Goal: Information Seeking & Learning: Learn about a topic

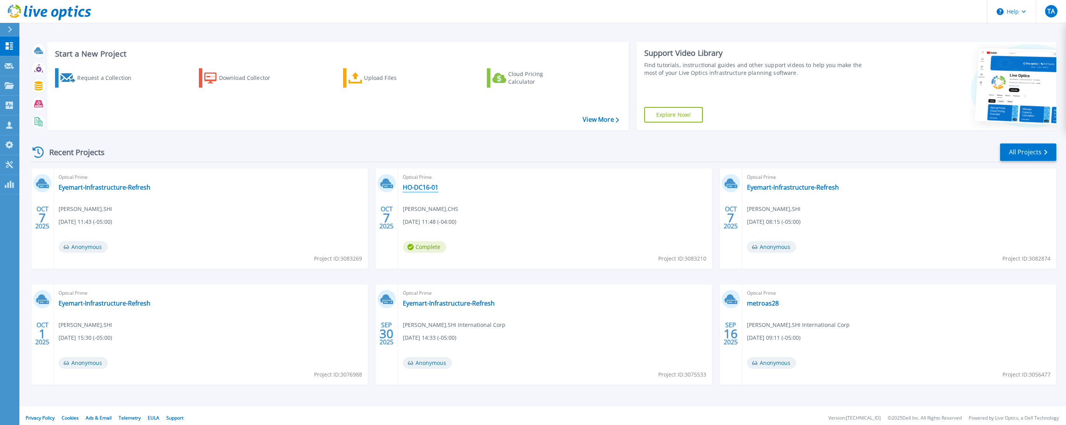
click at [429, 190] on link "HO-DC16-01" at bounding box center [421, 187] width 36 height 8
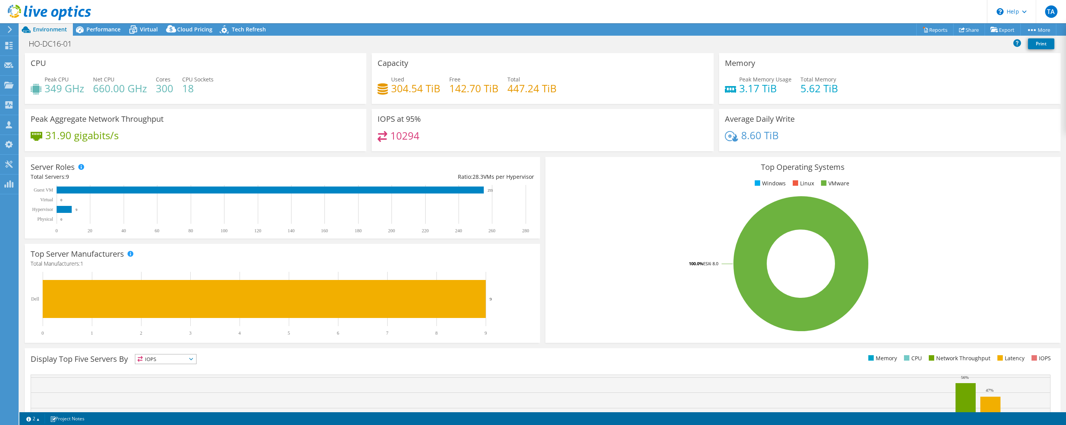
select select "USEast"
select select "USD"
click at [104, 30] on span "Performance" at bounding box center [103, 29] width 34 height 7
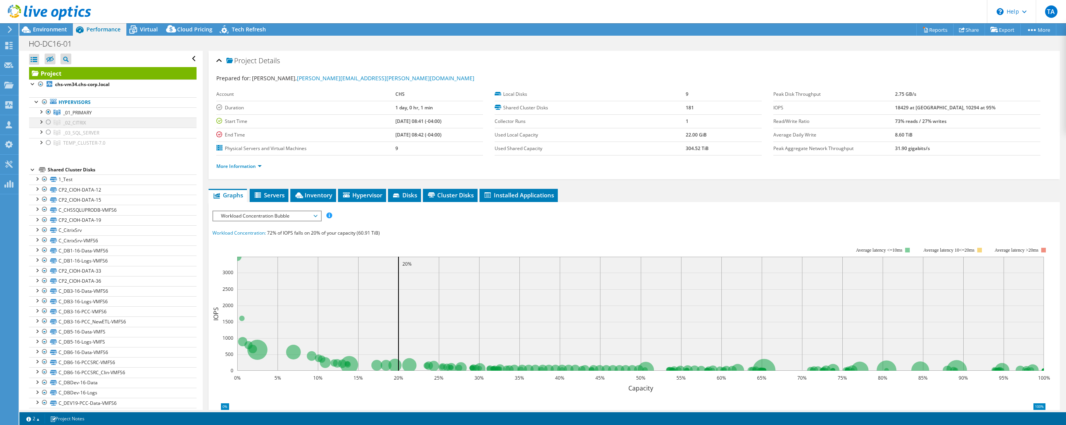
click at [48, 122] on div at bounding box center [49, 121] width 8 height 9
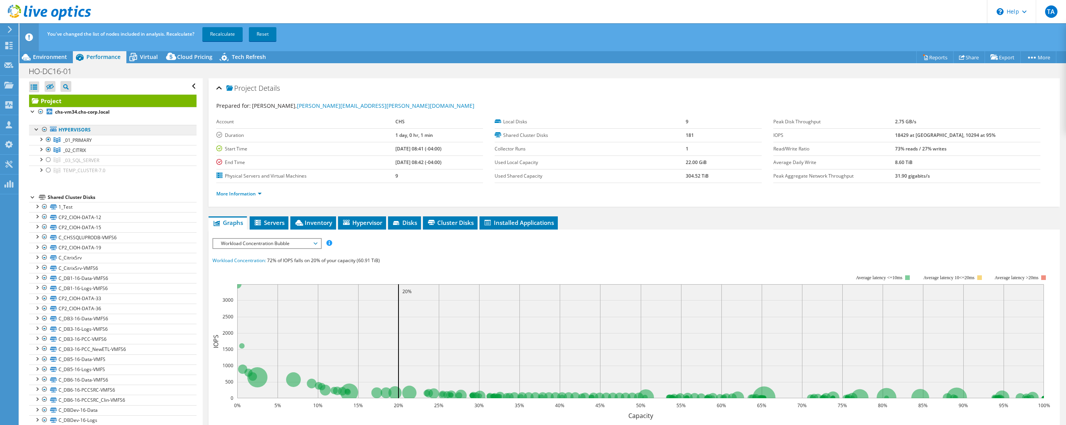
click at [48, 132] on link "Hypervisors" at bounding box center [112, 130] width 167 height 10
click at [46, 162] on div at bounding box center [49, 159] width 8 height 9
click at [47, 170] on div at bounding box center [49, 170] width 8 height 9
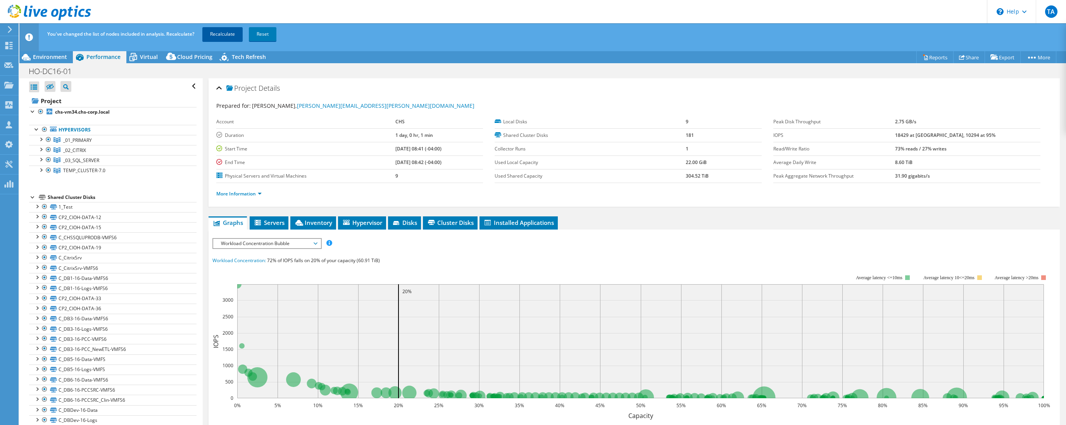
click at [226, 31] on link "Recalculate" at bounding box center [222, 34] width 40 height 14
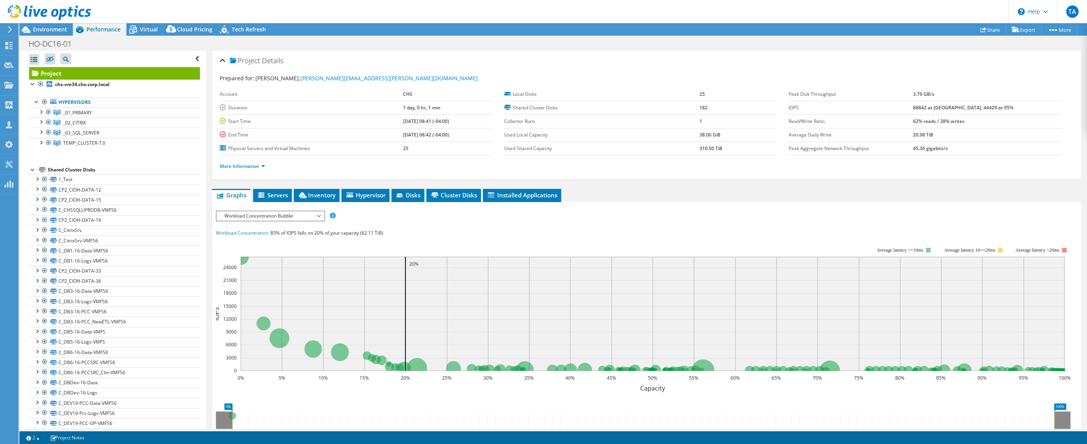
click at [1066, 311] on div "Project Details Prepared for: Robert Young, robert.young@chs-corp.com Account C…" at bounding box center [646, 301] width 881 height 500
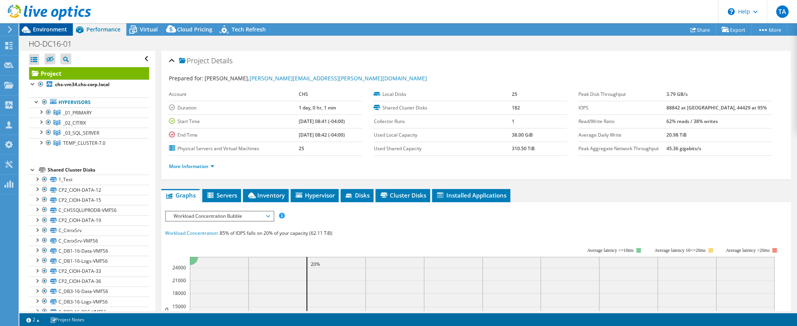
click at [45, 30] on span "Environment" at bounding box center [50, 29] width 34 height 7
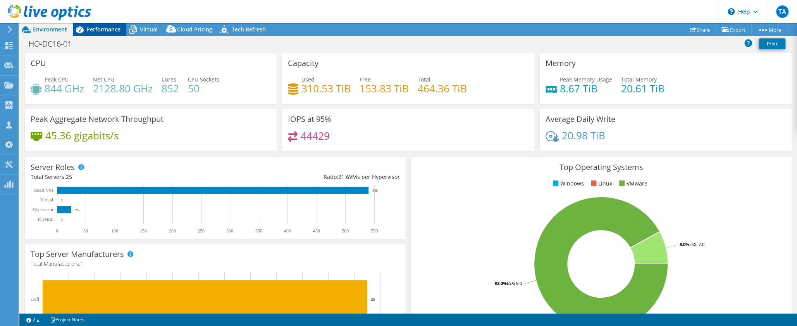
click at [98, 31] on span "Performance" at bounding box center [103, 29] width 34 height 7
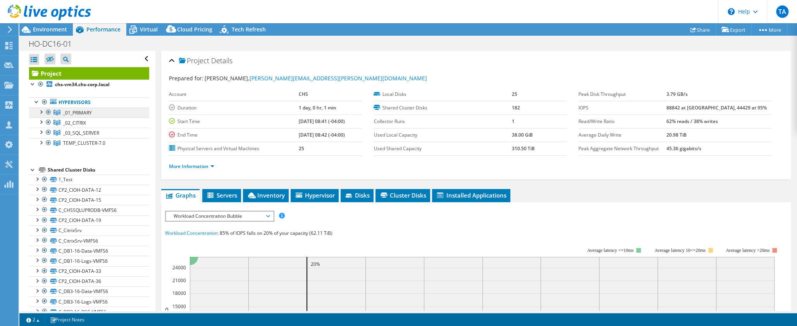
click at [56, 111] on icon at bounding box center [56, 112] width 7 height 5
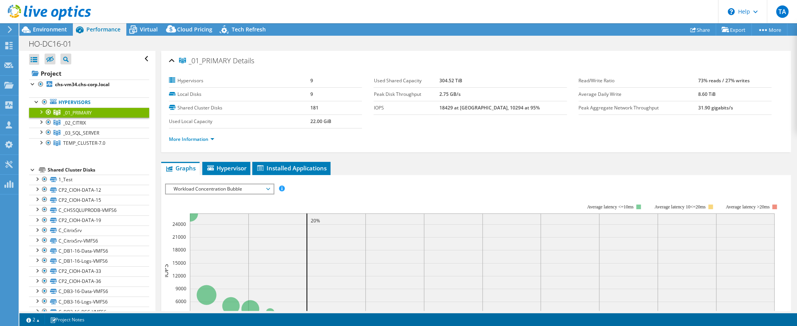
click at [41, 112] on div at bounding box center [41, 111] width 8 height 8
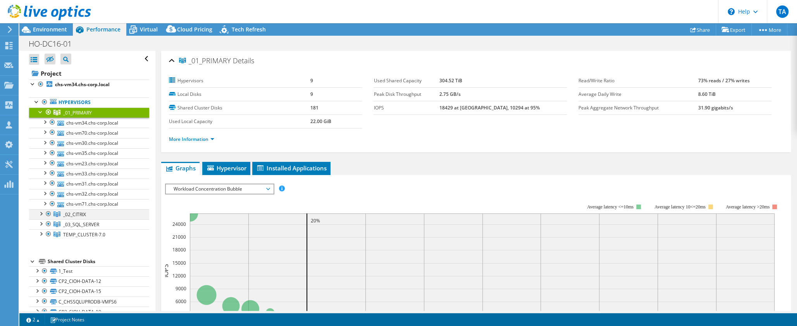
click at [43, 212] on div at bounding box center [41, 213] width 8 height 8
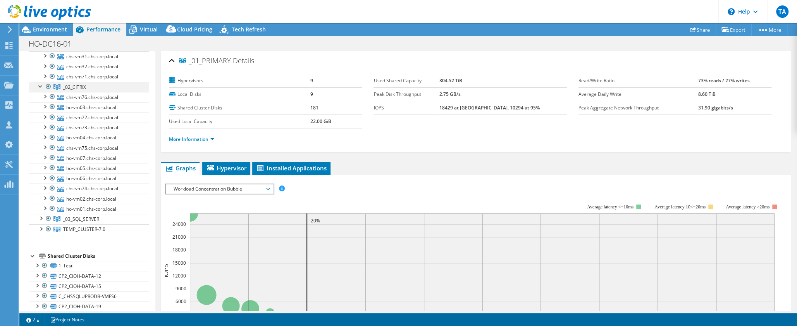
scroll to position [129, 0]
click at [41, 215] on div at bounding box center [41, 216] width 8 height 8
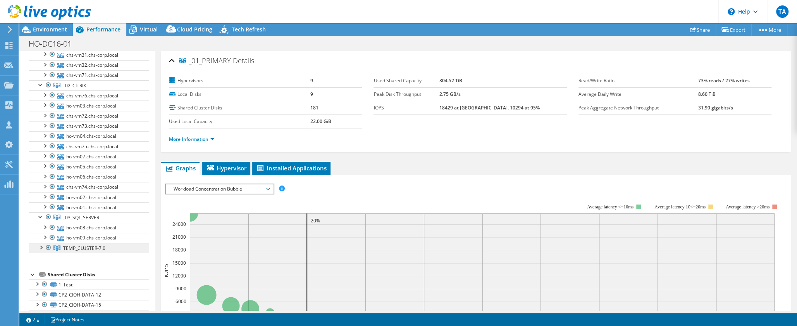
click at [40, 246] on link "TEMP_CLUSTER-7.0" at bounding box center [89, 248] width 120 height 10
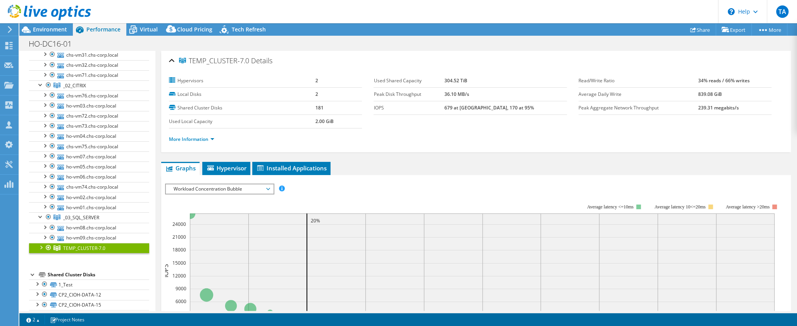
click at [43, 243] on div at bounding box center [41, 247] width 8 height 8
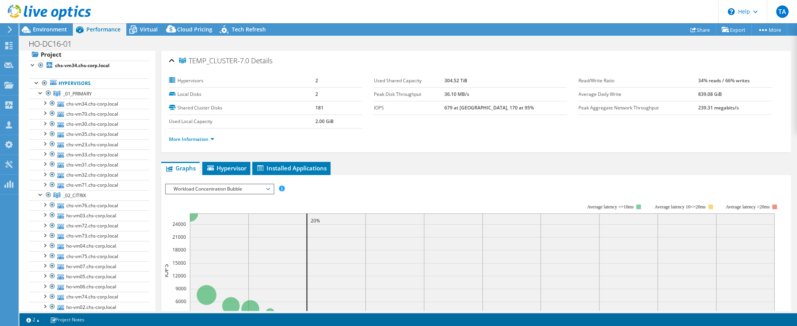
scroll to position [18, 0]
click at [64, 93] on span "_01_PRIMARY" at bounding box center [77, 94] width 29 height 7
click at [267, 190] on span "Workload Concentration Bubble" at bounding box center [220, 188] width 100 height 9
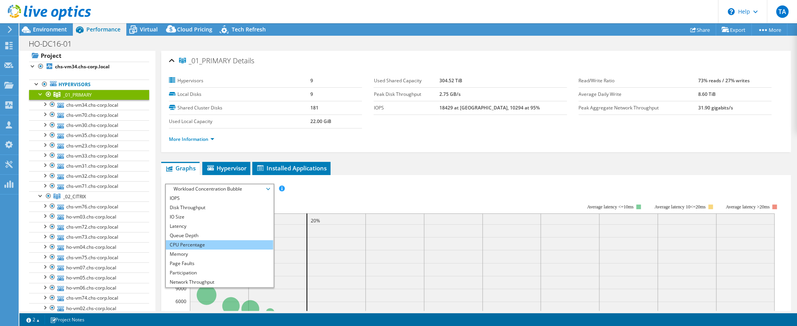
click at [187, 243] on li "CPU Percentage" at bounding box center [219, 244] width 107 height 9
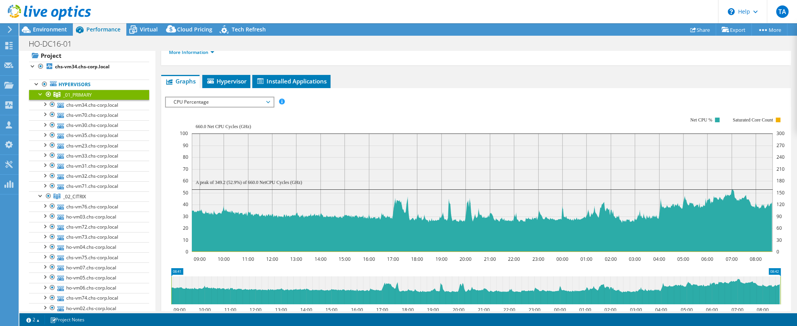
scroll to position [88, 0]
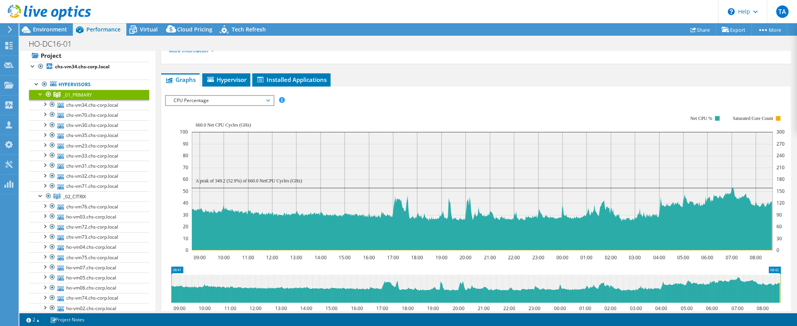
click at [271, 100] on span "CPU Percentage" at bounding box center [219, 100] width 107 height 9
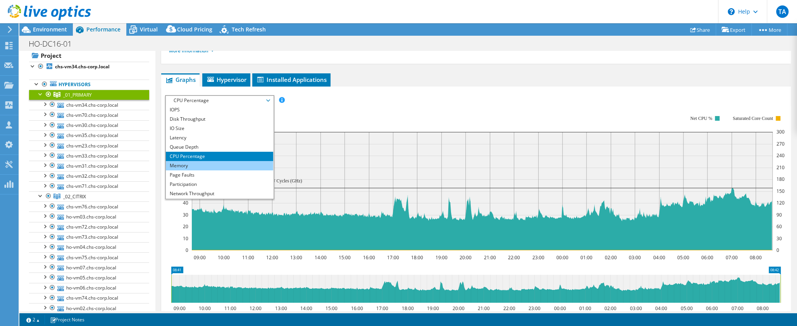
click at [174, 165] on li "Memory" at bounding box center [219, 165] width 107 height 9
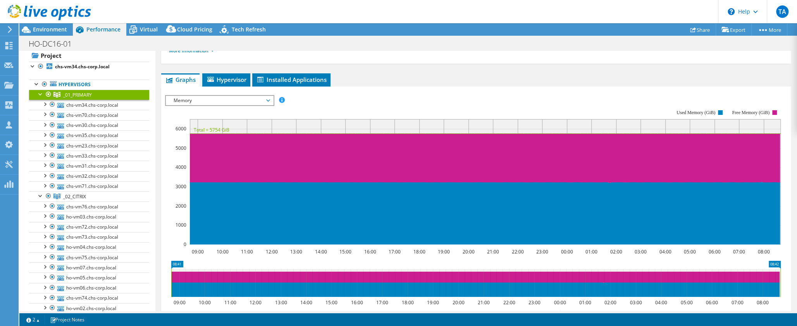
click at [265, 98] on span "Memory" at bounding box center [220, 100] width 100 height 9
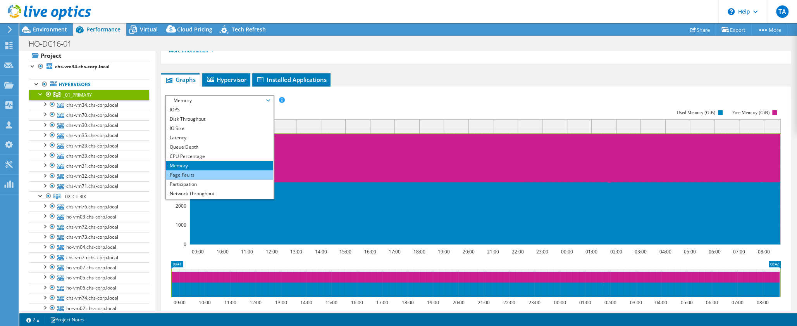
click at [196, 174] on li "Page Faults" at bounding box center [219, 174] width 107 height 9
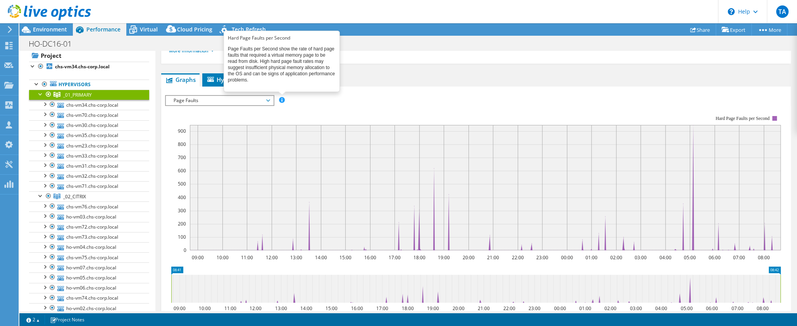
click at [281, 97] on span at bounding box center [281, 99] width 5 height 5
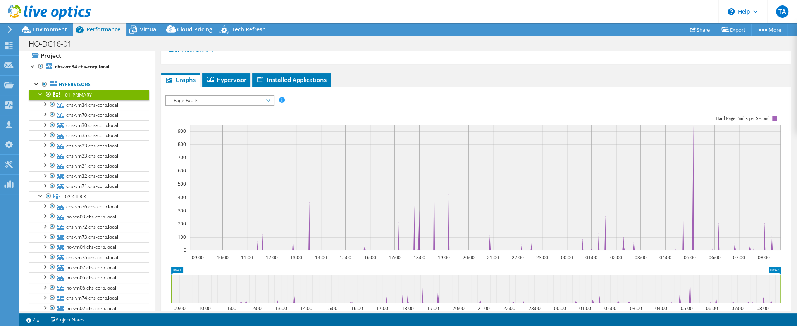
click at [271, 100] on span "Page Faults" at bounding box center [219, 100] width 107 height 9
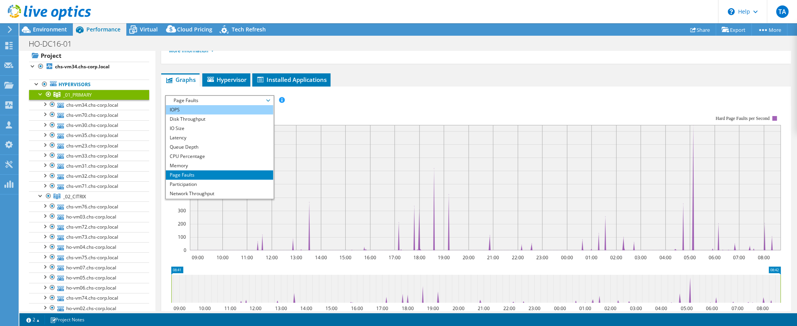
click at [241, 110] on li "IOPS" at bounding box center [219, 109] width 107 height 9
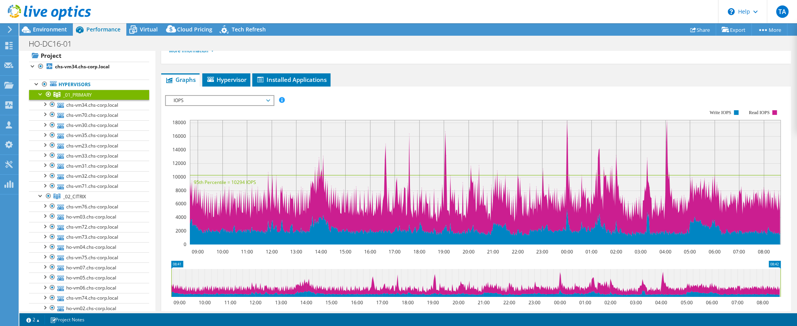
click at [269, 100] on span "IOPS" at bounding box center [220, 100] width 100 height 9
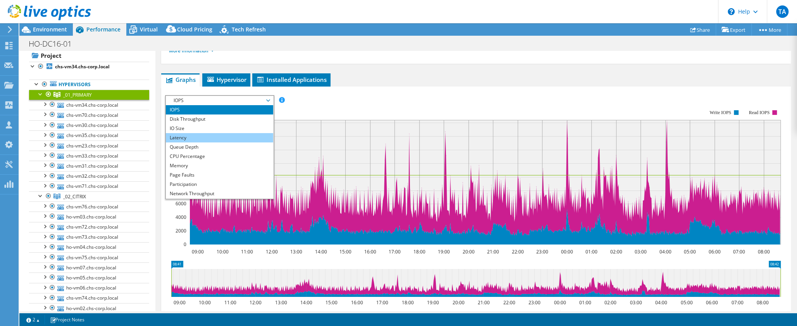
click at [224, 133] on li "Latency" at bounding box center [219, 137] width 107 height 9
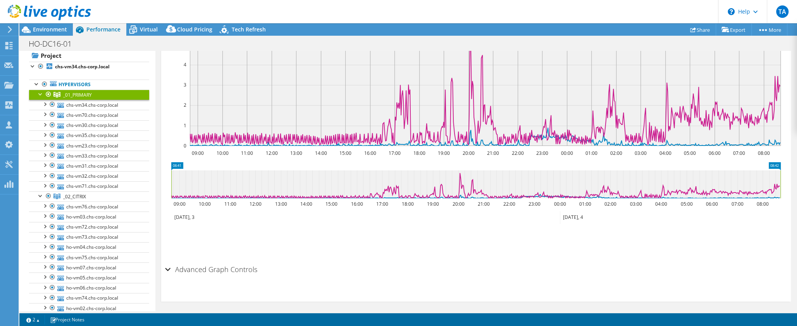
scroll to position [189, 0]
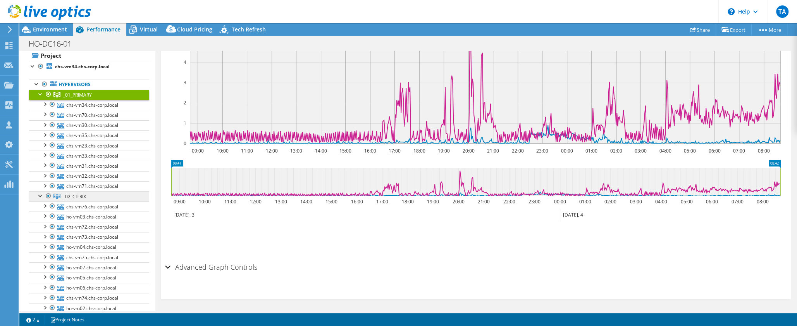
click at [60, 195] on icon at bounding box center [56, 195] width 7 height 5
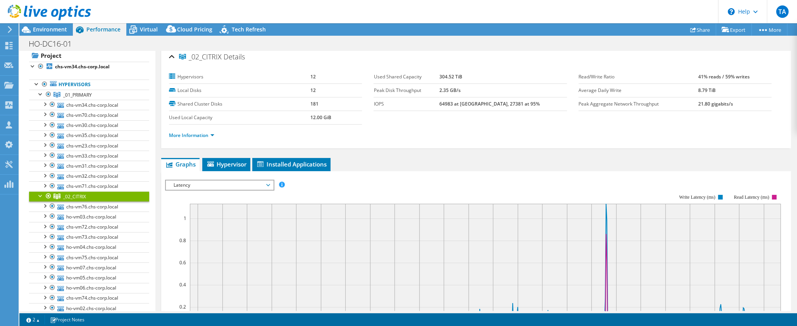
scroll to position [0, 0]
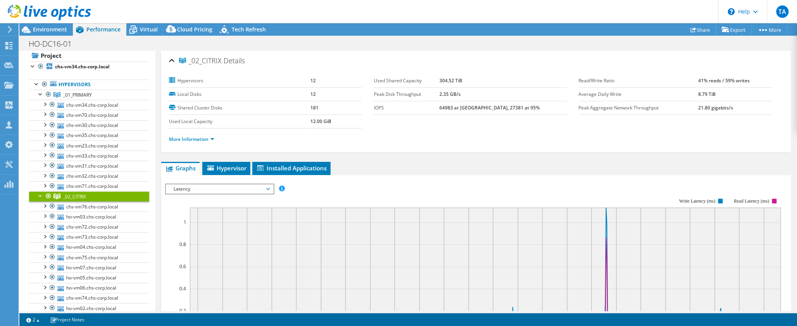
click at [258, 191] on span "Latency" at bounding box center [220, 188] width 100 height 9
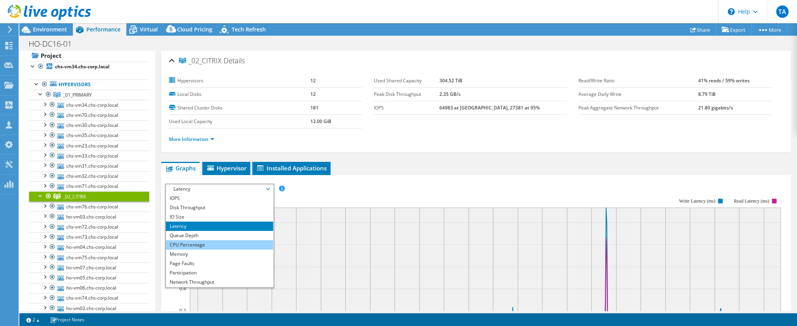
click at [189, 242] on li "CPU Percentage" at bounding box center [219, 244] width 107 height 9
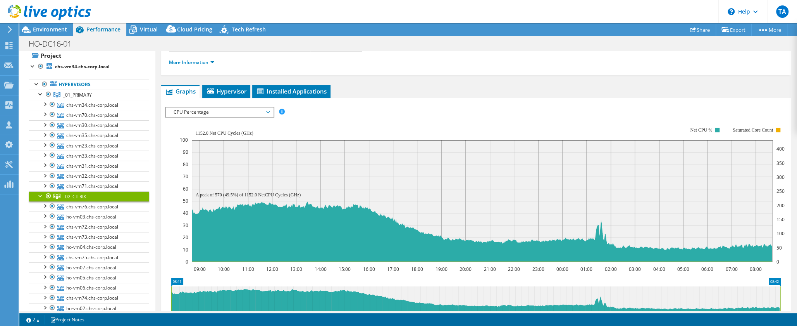
scroll to position [78, 0]
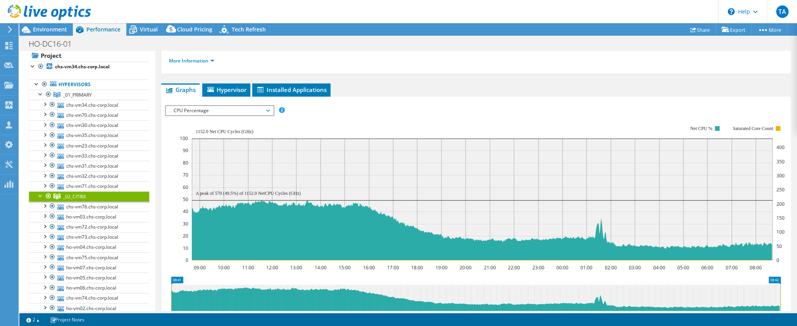
click at [267, 110] on span "CPU Percentage" at bounding box center [220, 110] width 100 height 9
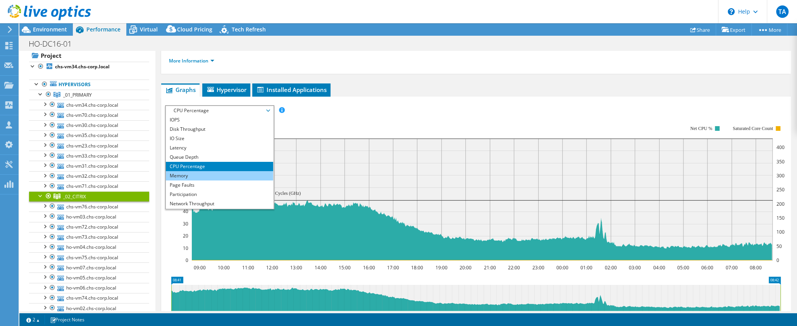
click at [189, 173] on li "Memory" at bounding box center [219, 175] width 107 height 9
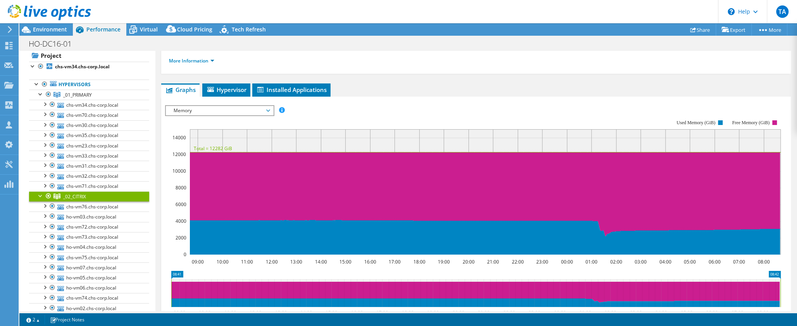
click at [267, 108] on span "Memory" at bounding box center [220, 110] width 100 height 9
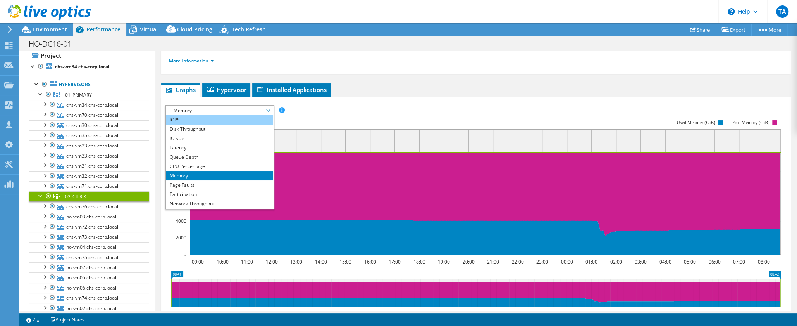
click at [209, 119] on li "IOPS" at bounding box center [219, 119] width 107 height 9
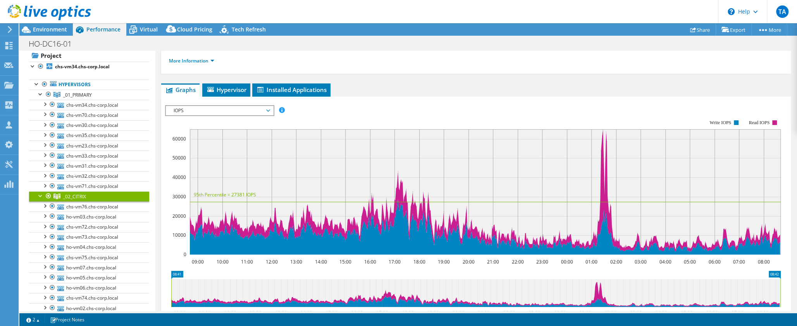
click at [264, 109] on span "IOPS" at bounding box center [220, 110] width 100 height 9
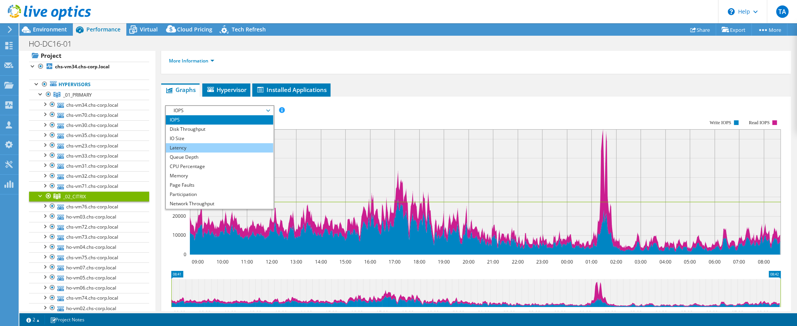
click at [204, 143] on li "Latency" at bounding box center [219, 147] width 107 height 9
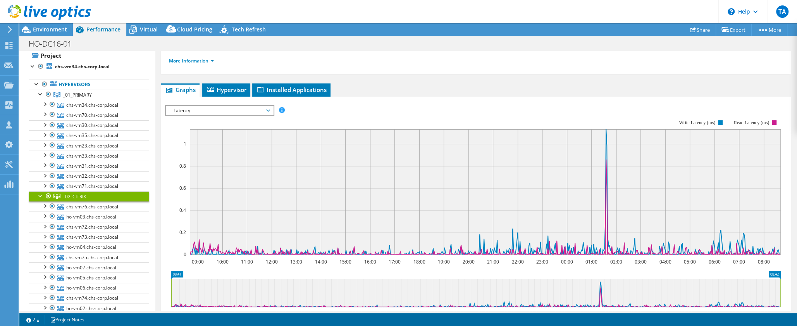
click at [38, 195] on div at bounding box center [41, 195] width 8 height 8
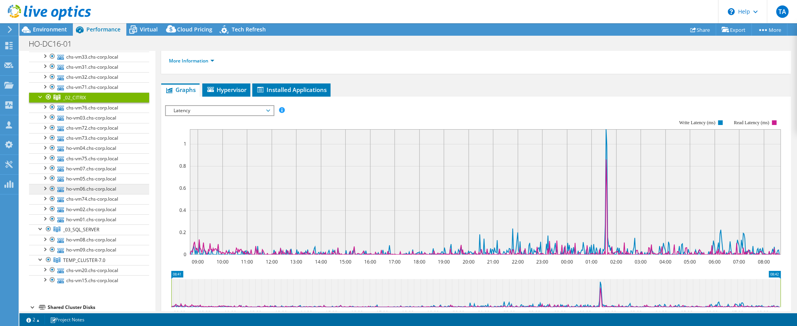
scroll to position [117, 0]
click at [90, 226] on span "_03_SQL_SERVER" at bounding box center [81, 229] width 36 height 7
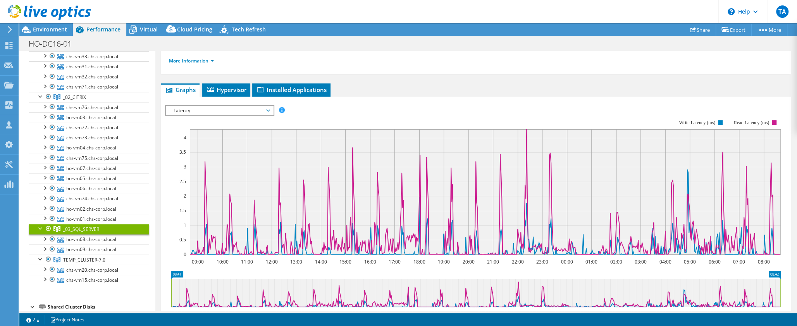
click at [269, 110] on span "Latency" at bounding box center [220, 110] width 100 height 9
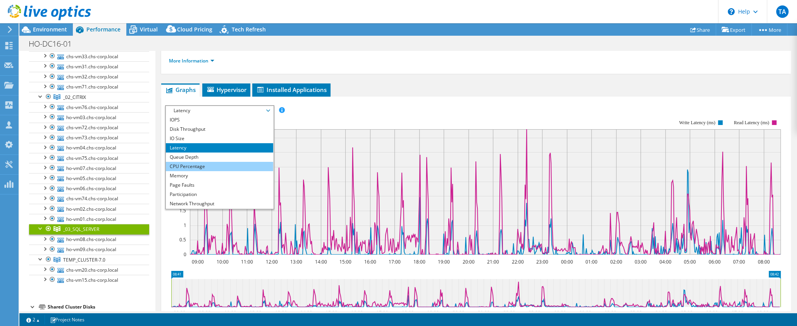
click at [194, 167] on li "CPU Percentage" at bounding box center [219, 166] width 107 height 9
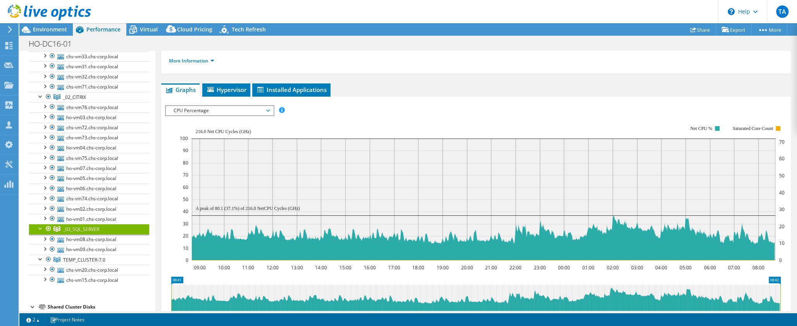
click at [268, 109] on span "CPU Percentage" at bounding box center [220, 110] width 100 height 9
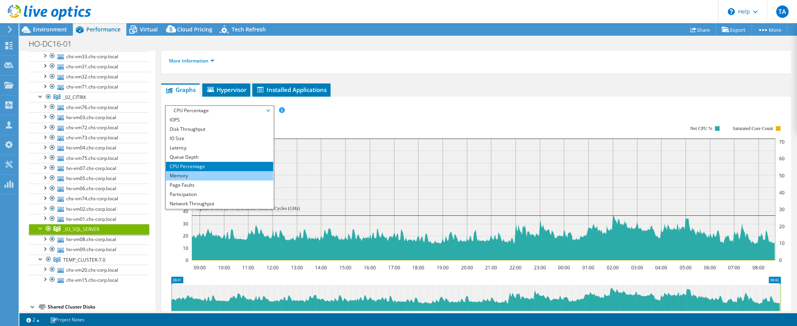
click at [192, 176] on li "Memory" at bounding box center [219, 175] width 107 height 9
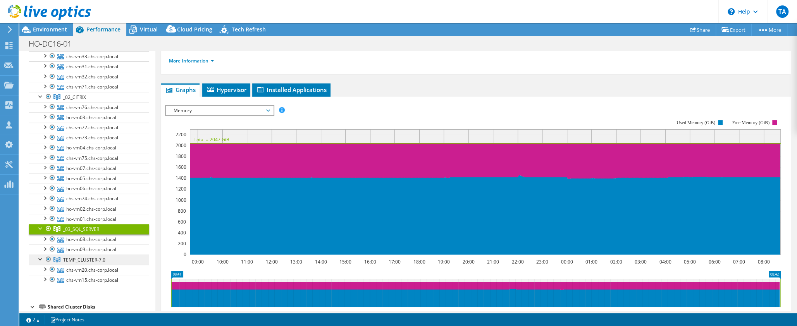
click at [57, 257] on icon at bounding box center [56, 259] width 7 height 5
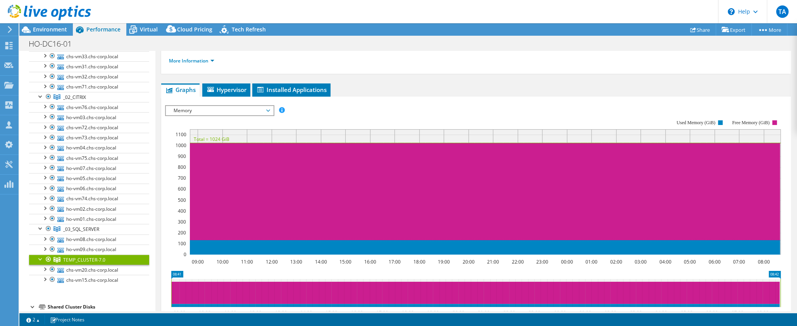
click at [267, 108] on span "Memory" at bounding box center [220, 110] width 100 height 9
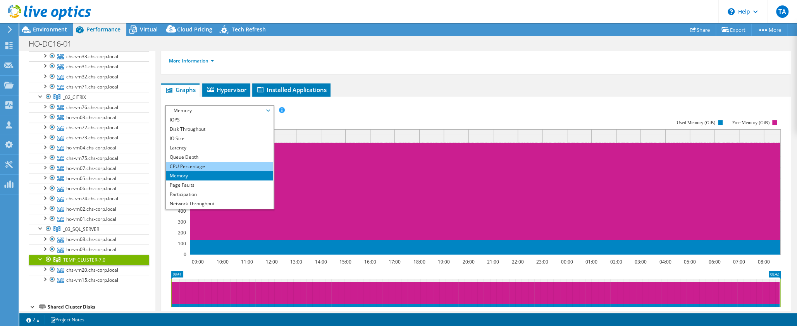
click at [194, 165] on li "CPU Percentage" at bounding box center [219, 166] width 107 height 9
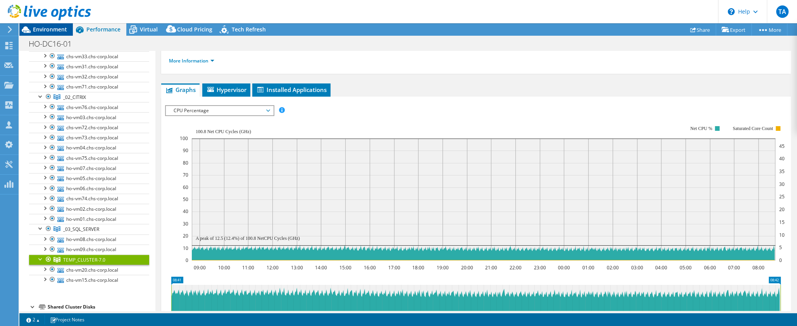
click at [41, 32] on span "Environment" at bounding box center [50, 29] width 34 height 7
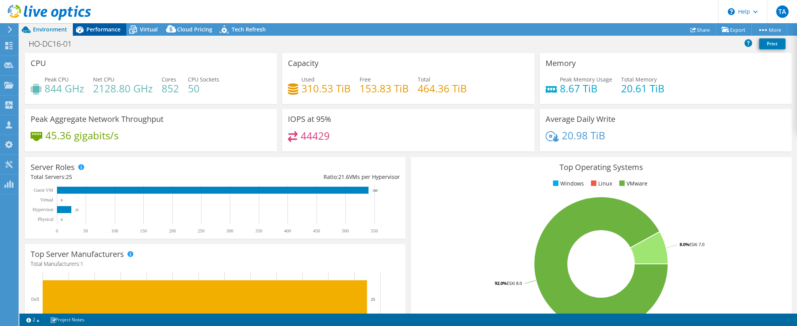
click at [105, 32] on span "Performance" at bounding box center [103, 29] width 34 height 7
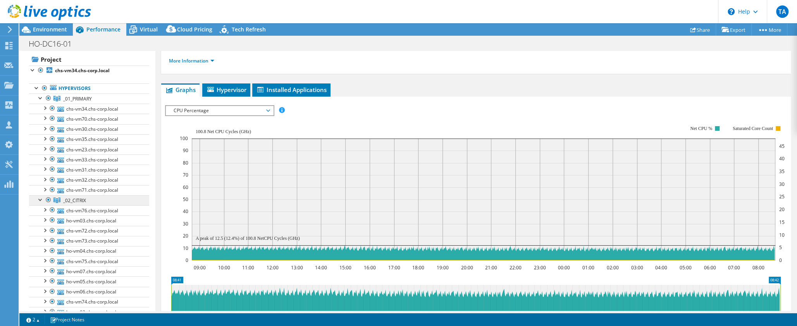
scroll to position [0, 0]
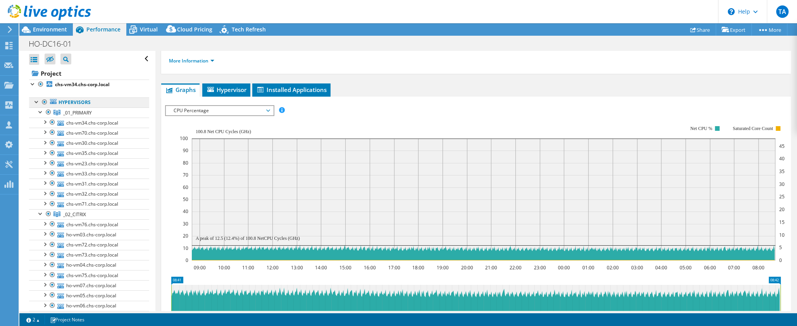
click at [100, 101] on link "Hypervisors" at bounding box center [89, 102] width 120 height 10
click at [75, 103] on link "Hypervisors" at bounding box center [89, 102] width 120 height 10
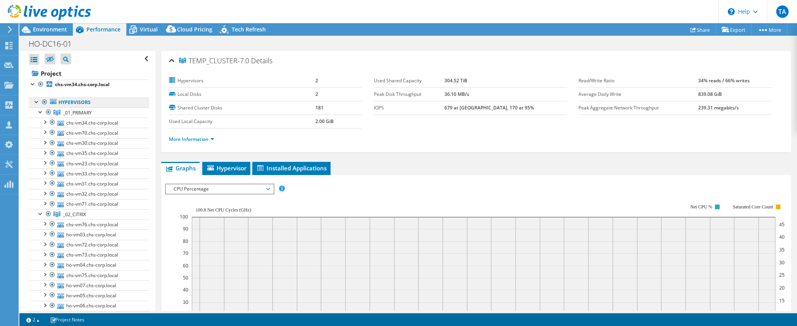
click at [80, 102] on link "Hypervisors" at bounding box center [89, 102] width 120 height 10
click at [56, 102] on icon at bounding box center [53, 101] width 7 height 5
click at [59, 112] on icon at bounding box center [56, 112] width 7 height 5
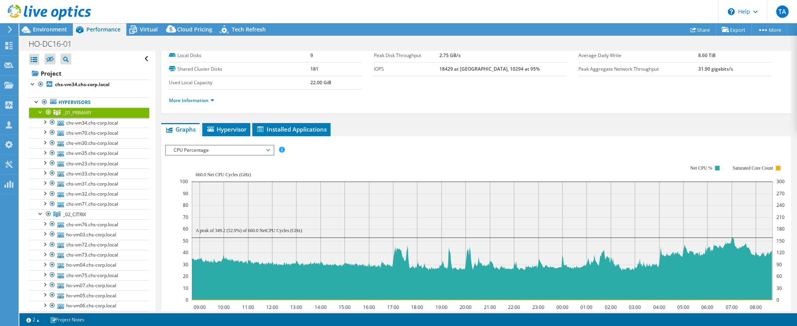
scroll to position [40, 0]
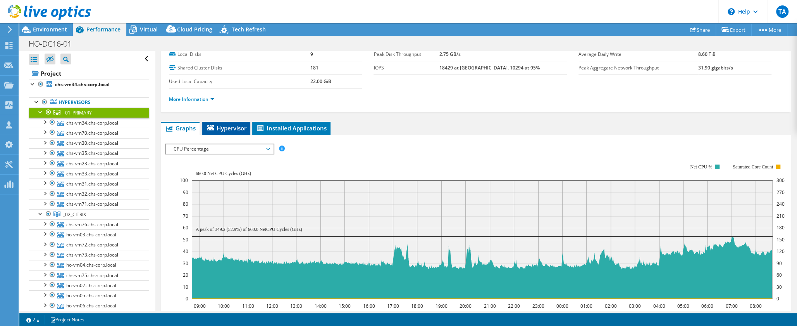
click at [233, 126] on span "Hypervisor" at bounding box center [226, 128] width 40 height 8
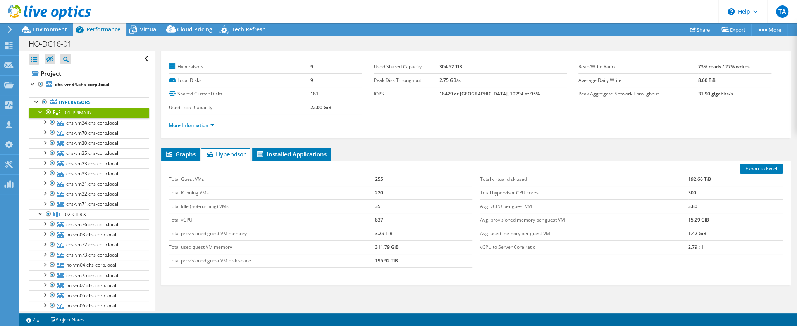
scroll to position [0, 0]
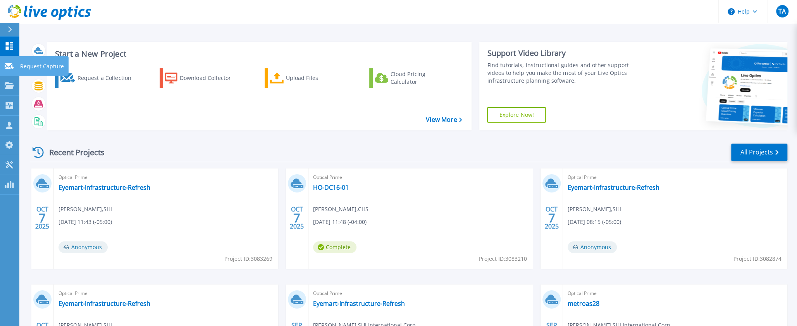
click at [12, 64] on icon at bounding box center [9, 66] width 9 height 6
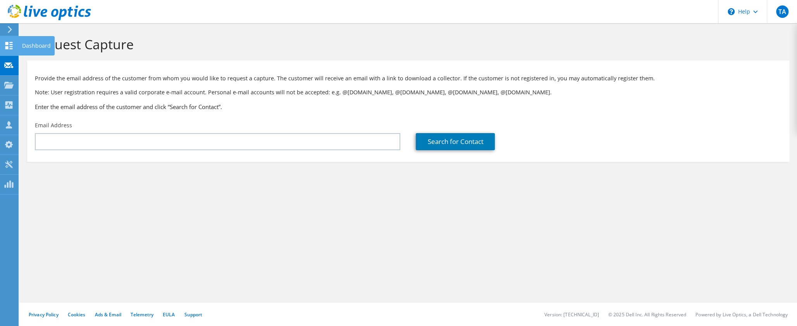
click at [8, 50] on div at bounding box center [8, 46] width 9 height 9
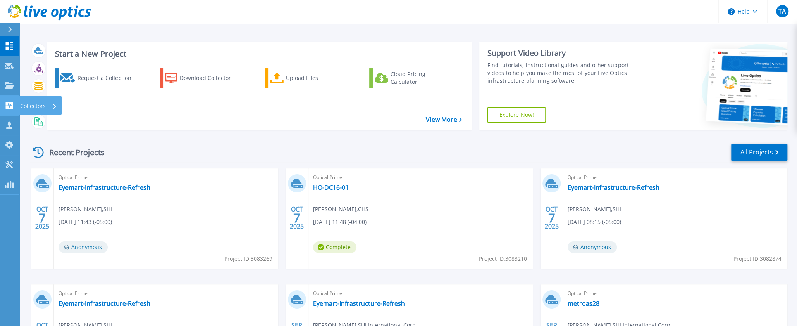
click at [11, 109] on icon at bounding box center [9, 105] width 7 height 7
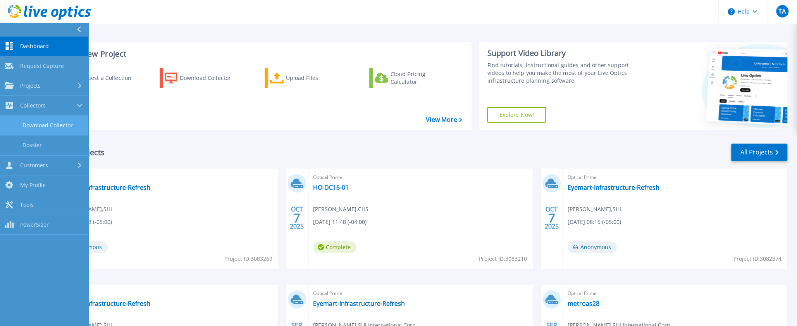
click at [65, 128] on link "Download Collector" at bounding box center [44, 126] width 88 height 20
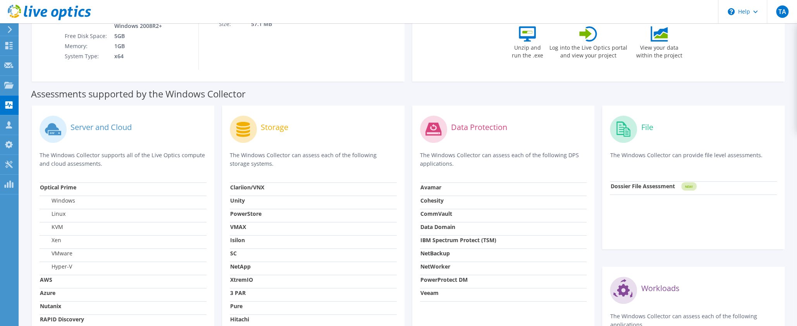
scroll to position [149, 0]
click at [11, 31] on icon at bounding box center [10, 29] width 6 height 7
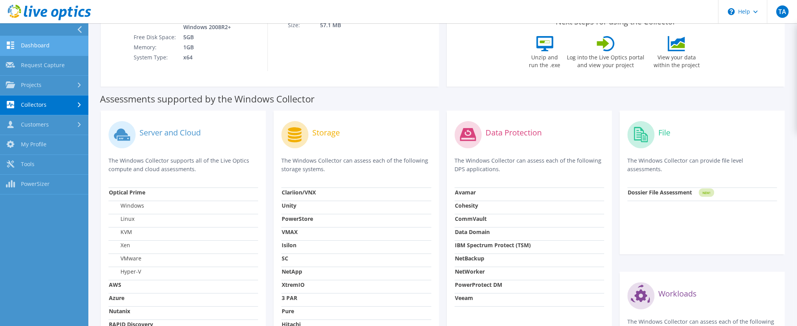
click at [43, 46] on link "Dashboard" at bounding box center [44, 46] width 88 height 20
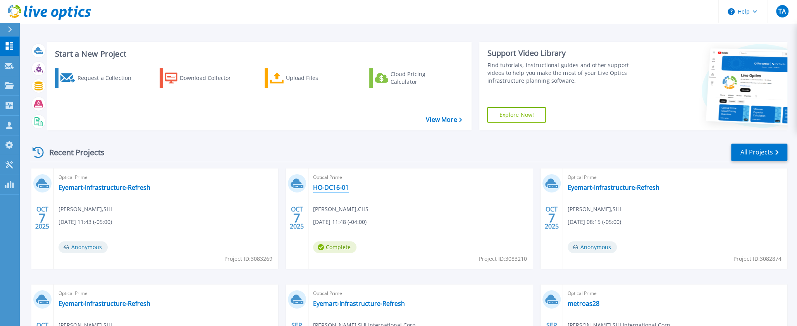
click at [332, 188] on link "HO-DC16-01" at bounding box center [331, 187] width 36 height 8
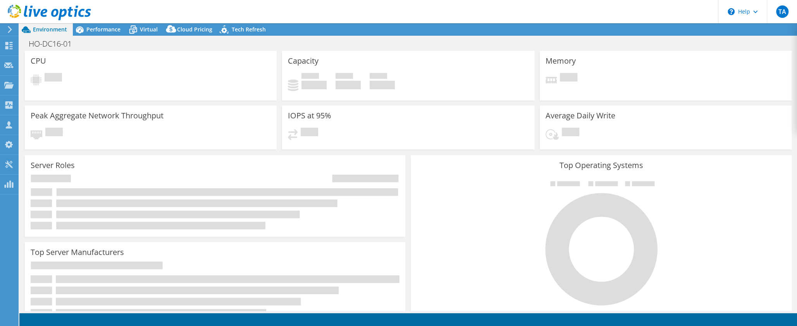
select select "USEast"
select select "USD"
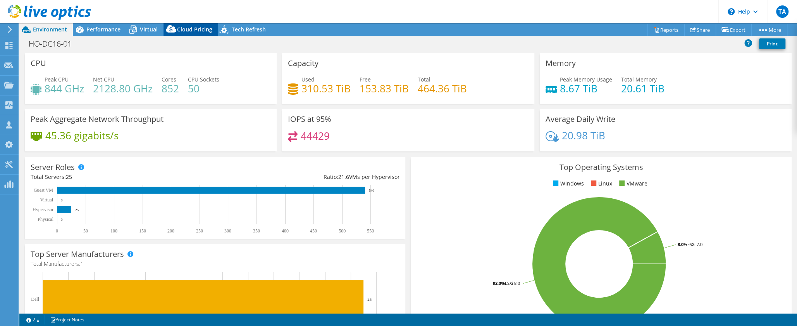
click at [191, 29] on span "Cloud Pricing" at bounding box center [194, 29] width 35 height 7
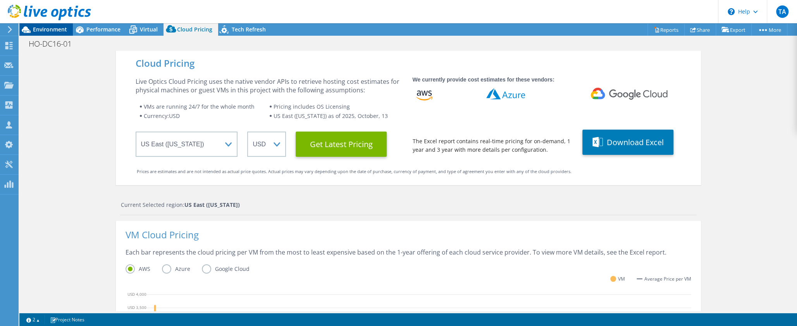
click at [45, 32] on span "Environment" at bounding box center [50, 29] width 34 height 7
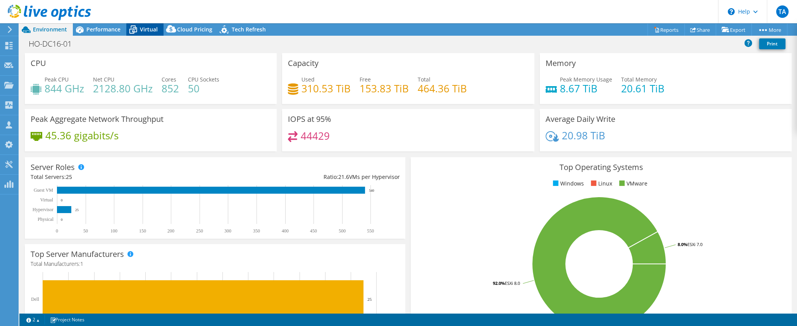
click at [146, 27] on span "Virtual" at bounding box center [149, 29] width 18 height 7
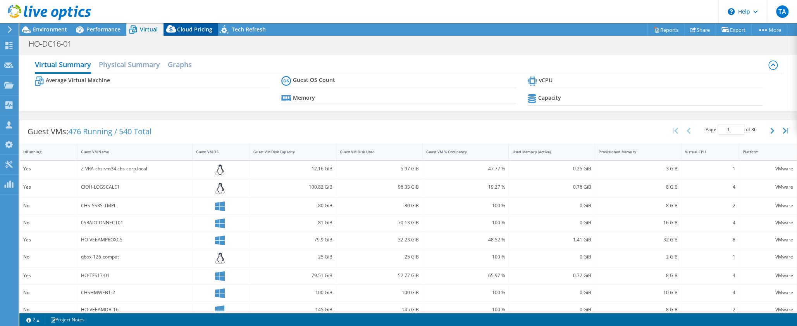
click at [186, 32] on span "Cloud Pricing" at bounding box center [194, 29] width 35 height 7
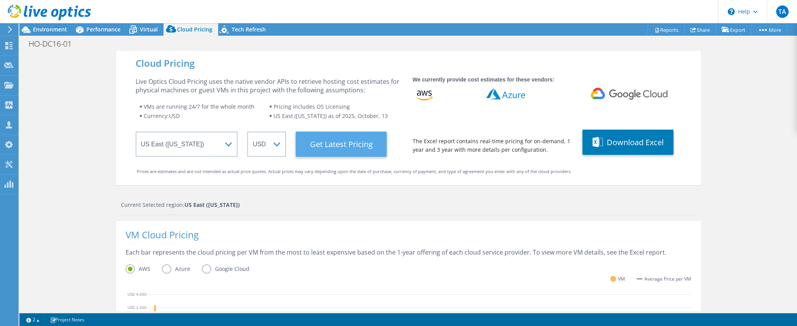
click at [360, 143] on Latest "Get Latest Pricing" at bounding box center [341, 143] width 91 height 25
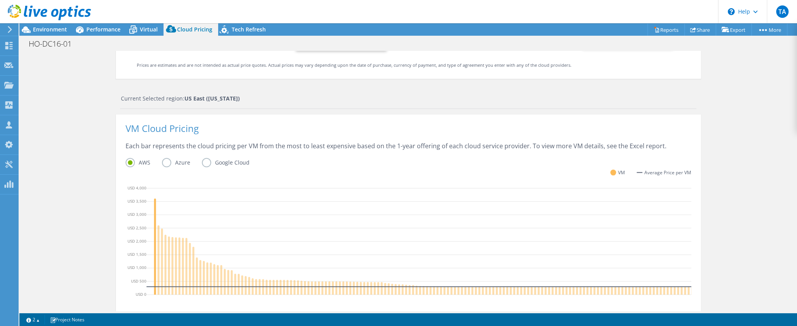
scroll to position [96, 0]
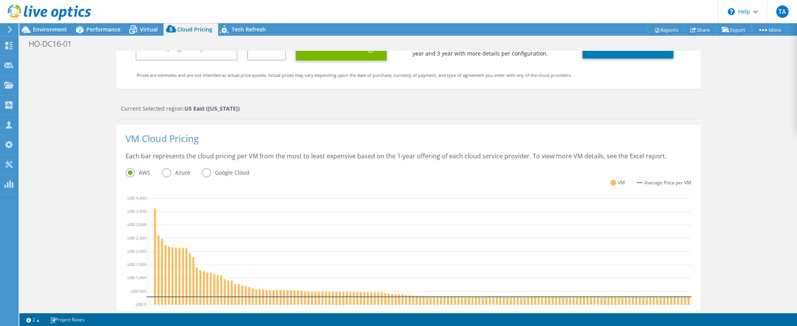
click at [166, 172] on label "Azure" at bounding box center [182, 172] width 40 height 9
click at [0, 0] on input "Azure" at bounding box center [0, 0] width 0 height 0
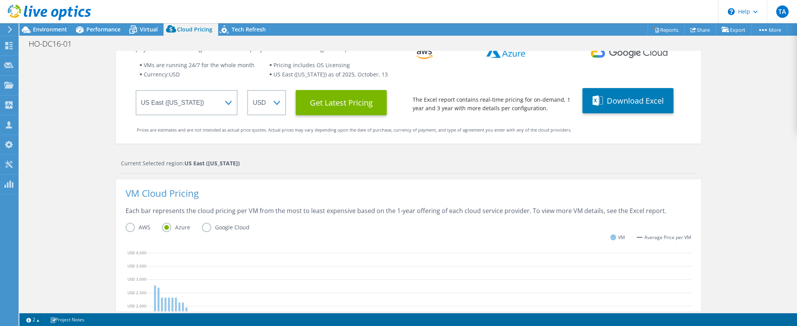
scroll to position [0, 0]
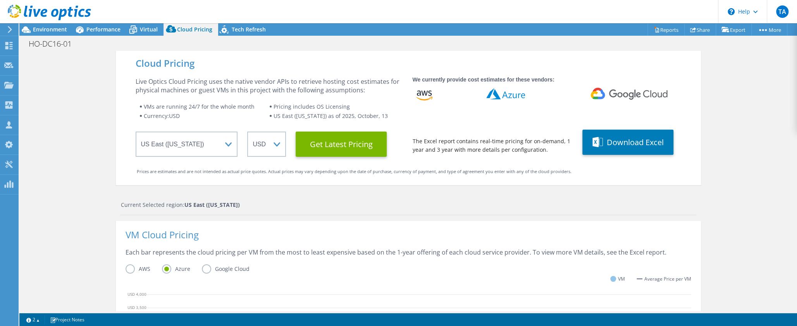
click at [133, 268] on label "AWS" at bounding box center [144, 268] width 36 height 9
click at [0, 0] on input "AWS" at bounding box center [0, 0] width 0 height 0
